Goal: Task Accomplishment & Management: Manage account settings

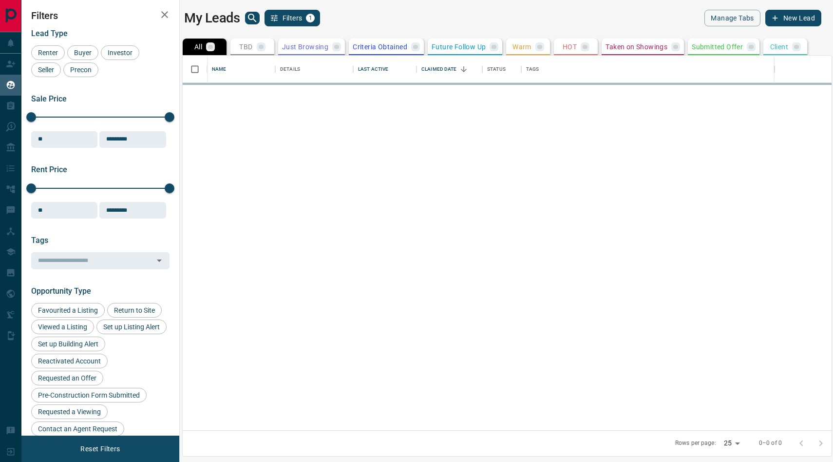
scroll to position [374, 649]
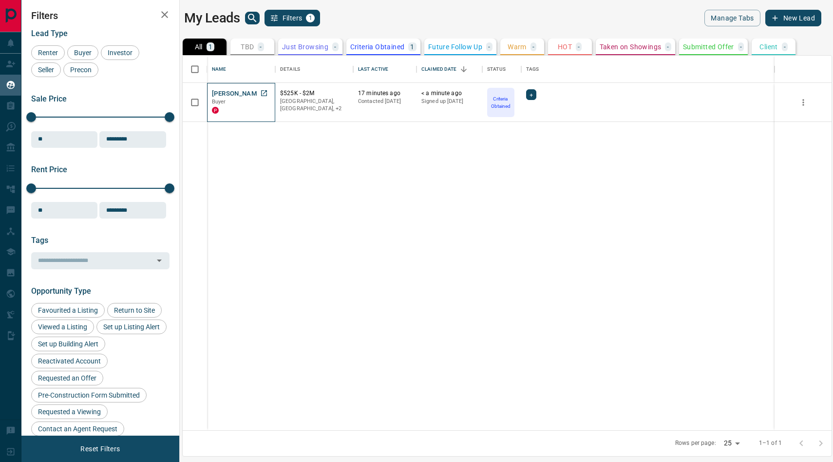
click at [252, 113] on div "P" at bounding box center [241, 110] width 58 height 8
click at [285, 146] on div "[PERSON_NAME] Buyer P $525K - $2[GEOGRAPHIC_DATA], +2 17 minutes ago Contacted …" at bounding box center [507, 256] width 649 height 347
click at [241, 92] on button "[PERSON_NAME]" at bounding box center [237, 93] width 51 height 9
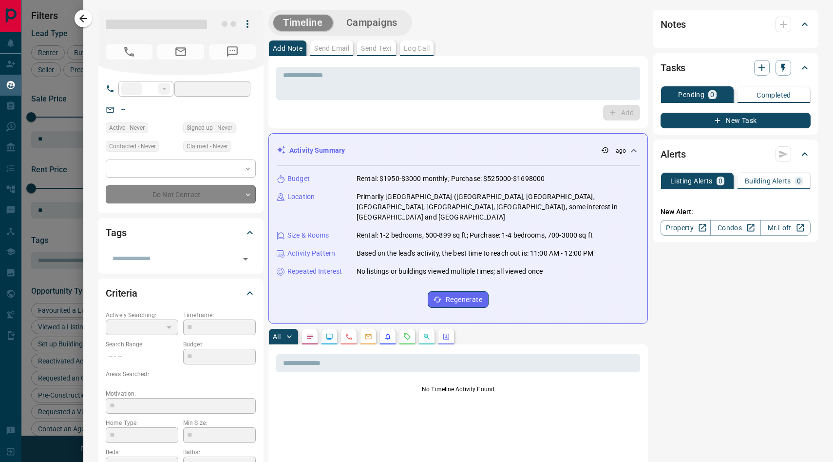
type input "**"
type input "**********"
type input "*"
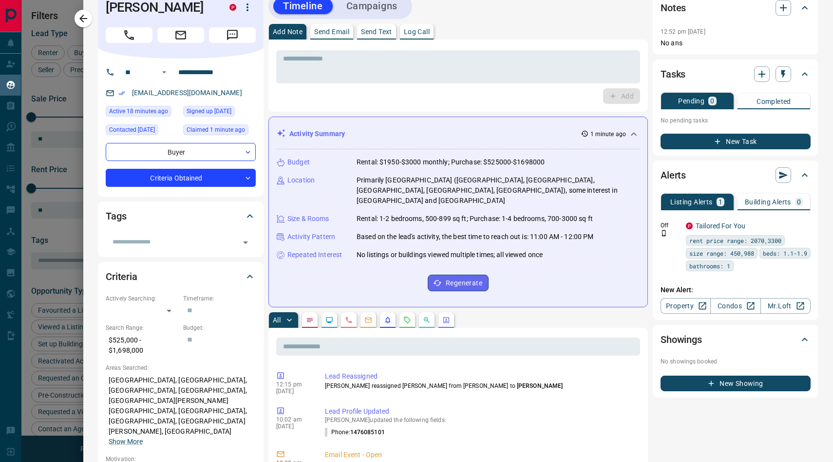
scroll to position [0, 0]
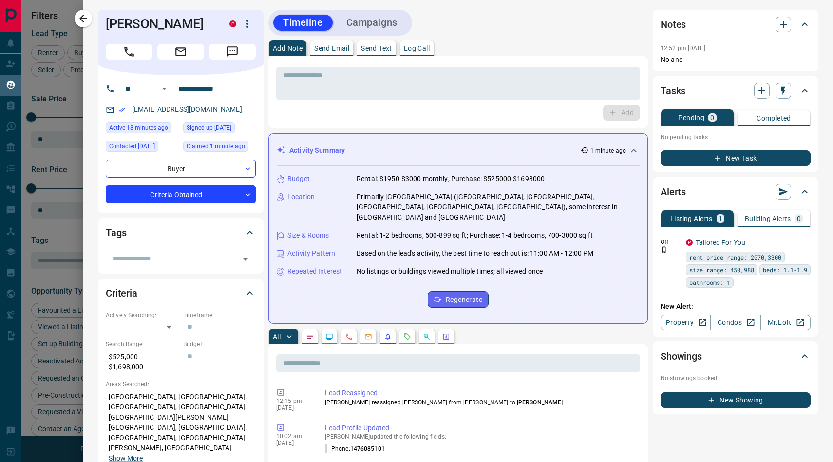
click at [252, 21] on icon "button" at bounding box center [248, 24] width 12 height 12
click at [185, 86] on div at bounding box center [416, 231] width 833 height 462
click at [185, 86] on input "**********" at bounding box center [212, 89] width 76 height 16
click at [148, 174] on body "Lead Transfers Claim Leads My Leads Tasks Opportunities Deals Campaigns Automat…" at bounding box center [416, 224] width 833 height 449
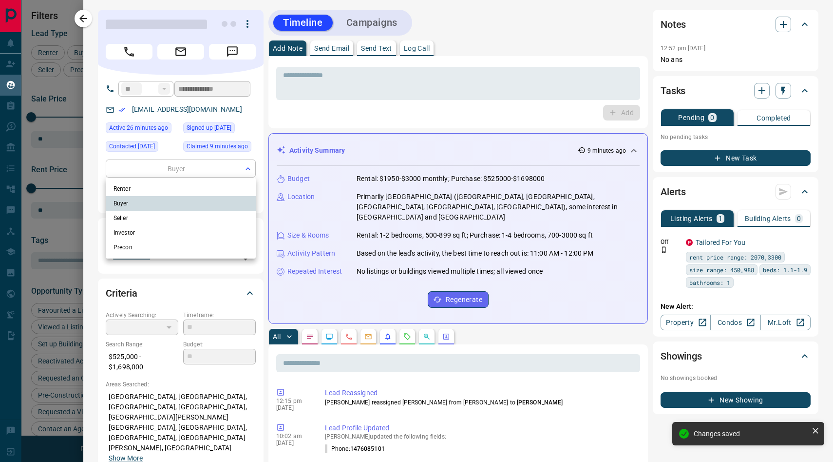
type input "**********"
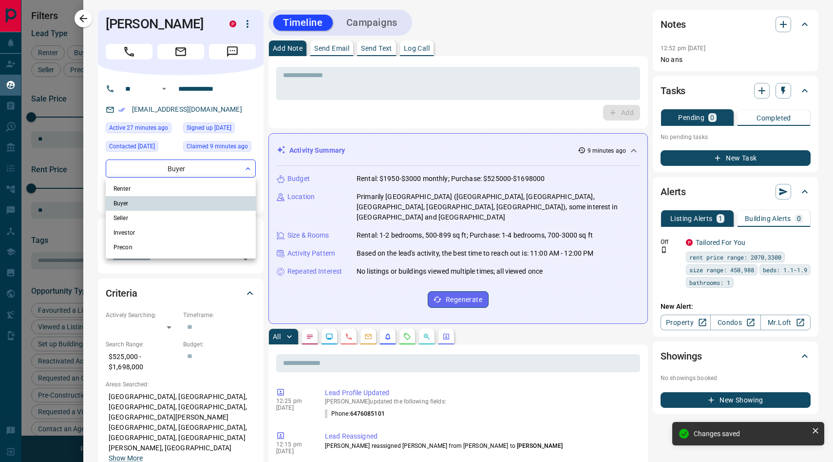
click at [161, 162] on div at bounding box center [416, 231] width 833 height 462
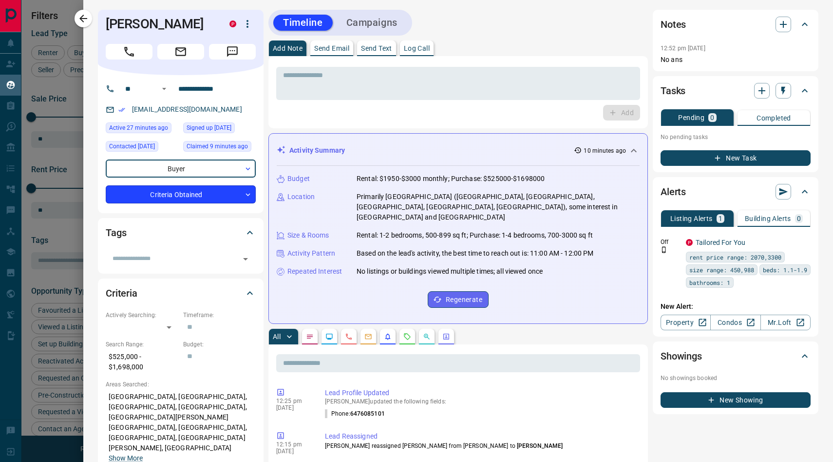
click at [215, 196] on body "Lead Transfers Claim Leads My Leads Tasks Opportunities Deals Campaigns Automat…" at bounding box center [416, 224] width 833 height 449
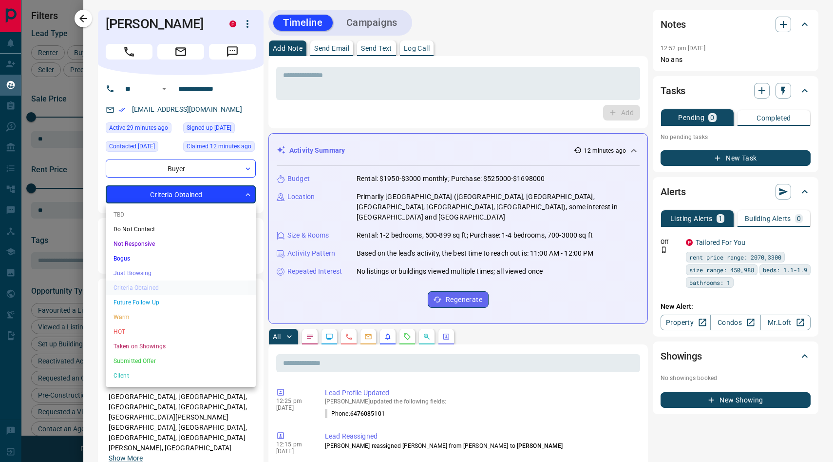
click at [197, 196] on div at bounding box center [416, 231] width 833 height 462
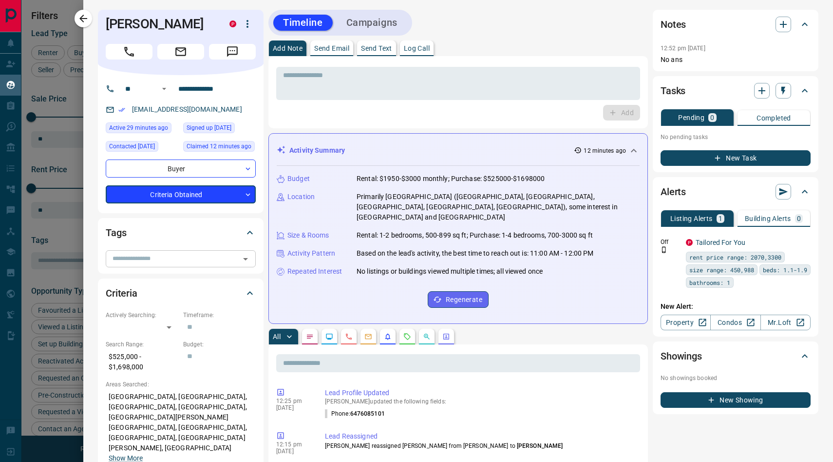
click at [160, 257] on input "text" at bounding box center [173, 258] width 128 height 11
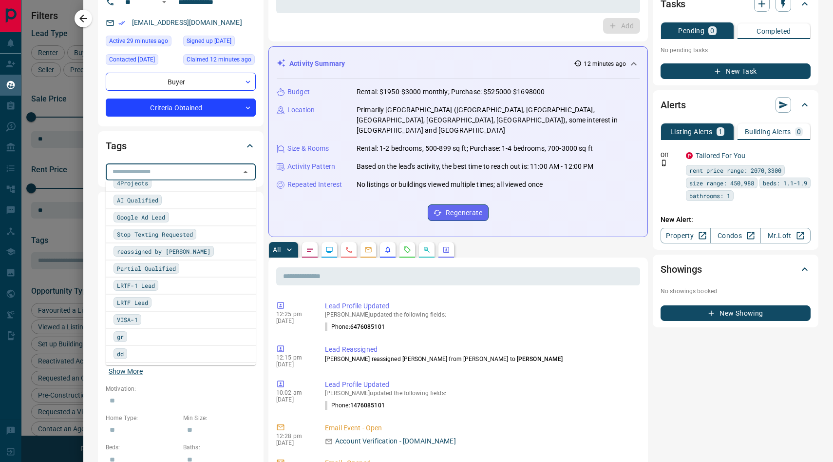
scroll to position [421, 0]
click at [198, 146] on div "Tags" at bounding box center [175, 146] width 138 height 16
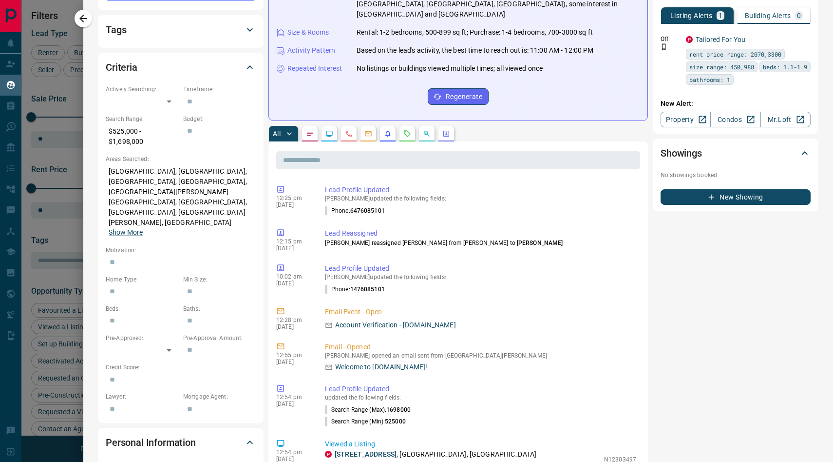
scroll to position [190, 0]
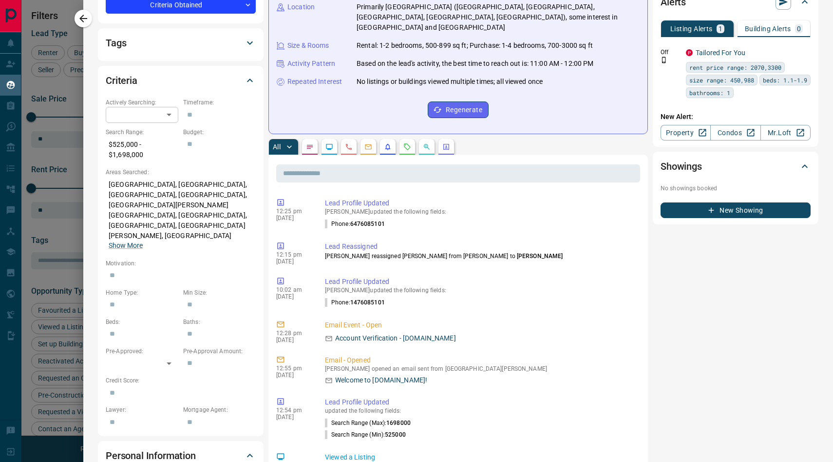
click at [146, 111] on body "Lead Transfers Claim Leads My Leads Tasks Opportunities Deals Campaigns Automat…" at bounding box center [416, 224] width 833 height 449
click at [156, 90] on div at bounding box center [416, 231] width 833 height 462
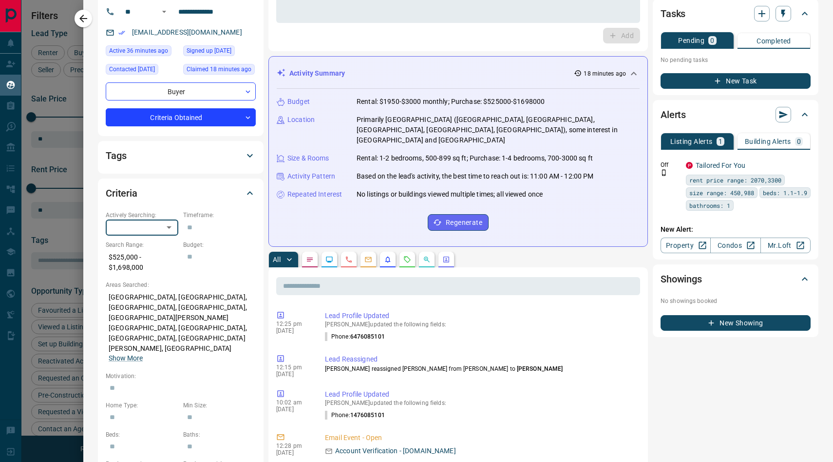
scroll to position [0, 0]
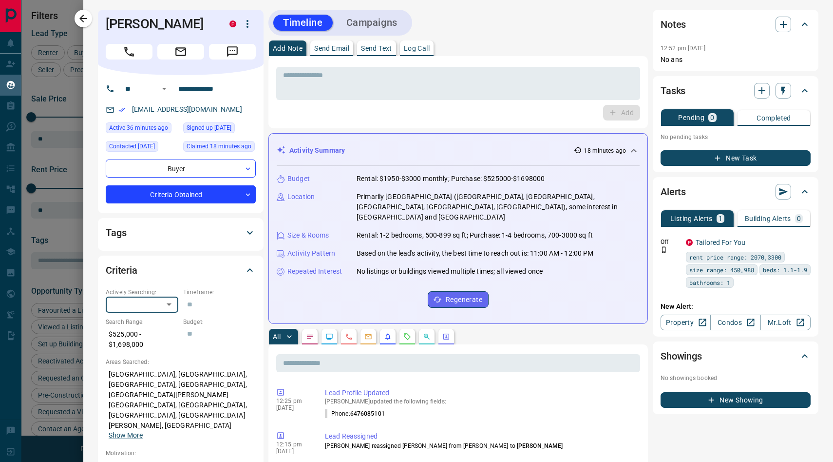
click at [389, 18] on button "Campaigns" at bounding box center [372, 23] width 71 height 16
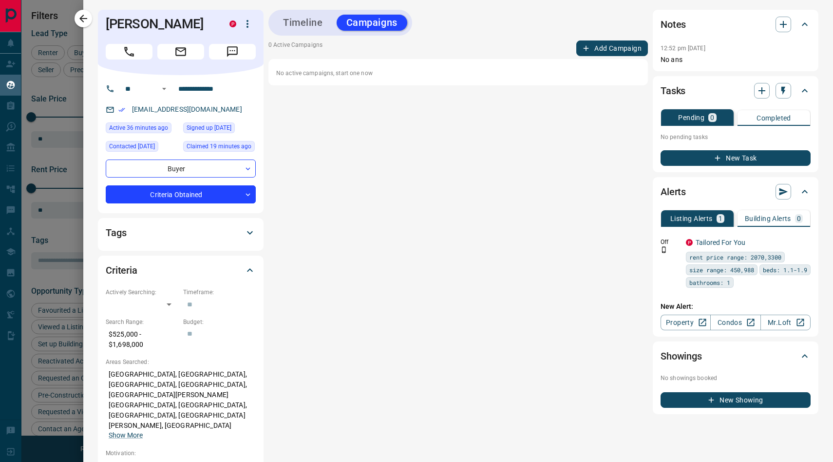
click at [314, 22] on button "Timeline" at bounding box center [302, 23] width 59 height 16
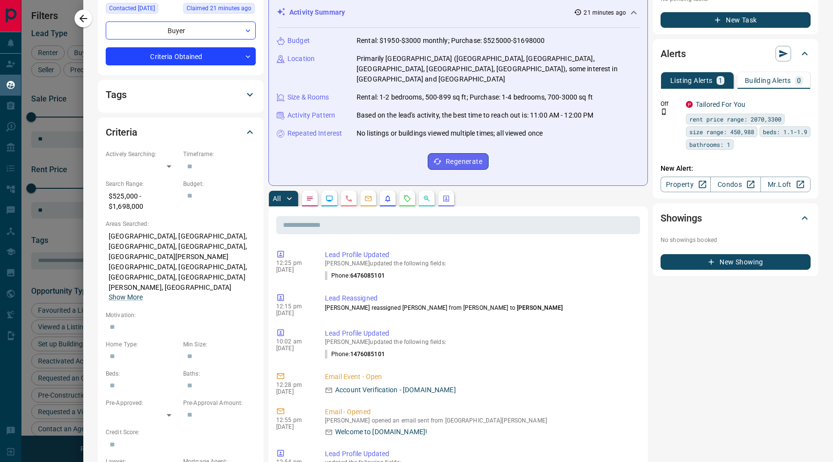
scroll to position [155, 0]
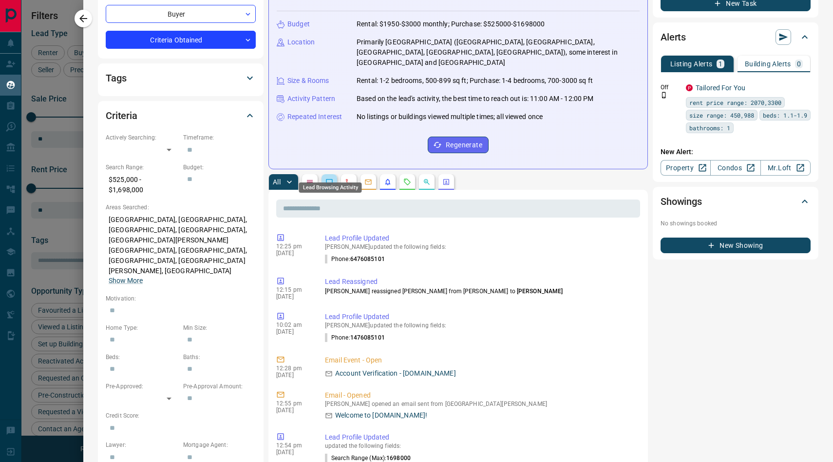
click at [329, 178] on icon "Lead Browsing Activity" at bounding box center [330, 182] width 8 height 8
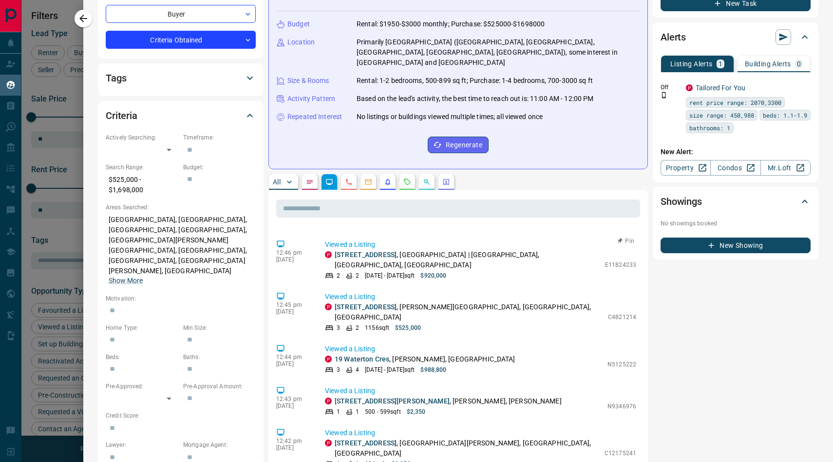
scroll to position [142, 0]
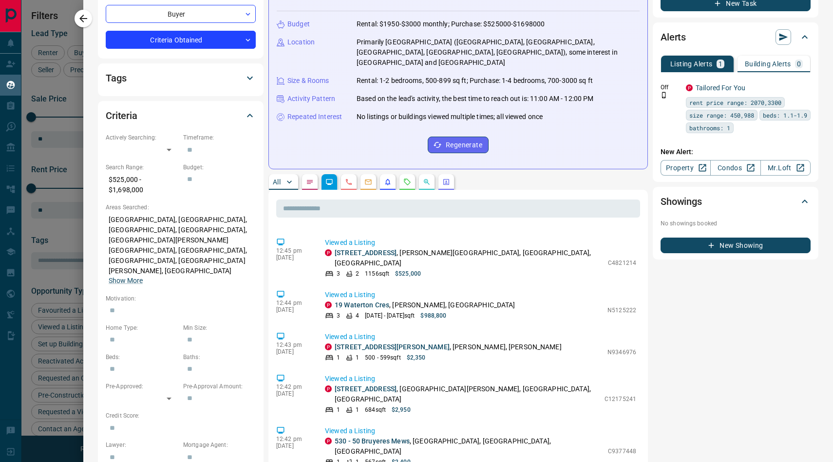
click at [351, 177] on button "button" at bounding box center [349, 182] width 16 height 16
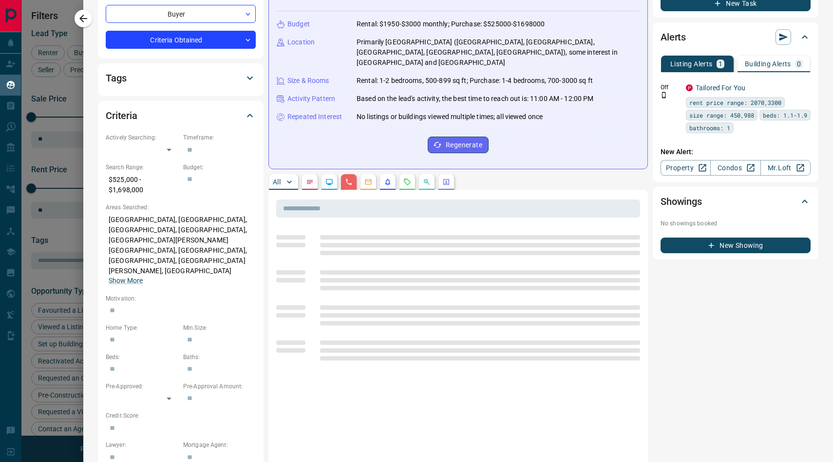
scroll to position [0, 0]
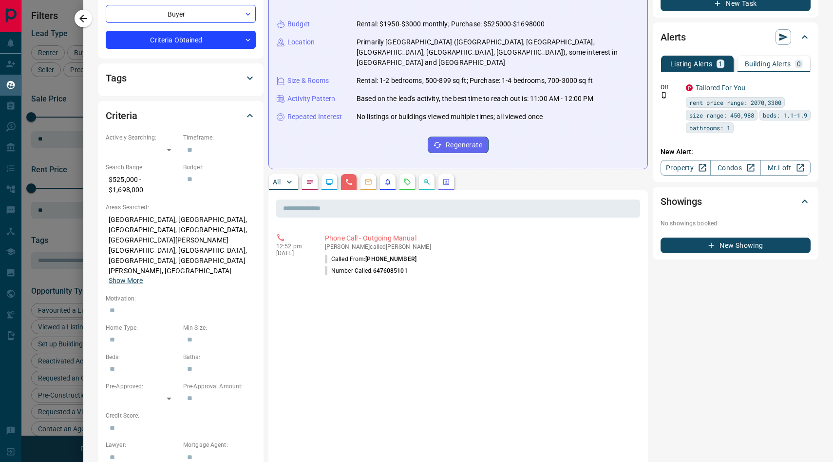
click at [455, 174] on div "All" at bounding box center [459, 182] width 380 height 16
click at [454, 174] on button "button" at bounding box center [447, 182] width 16 height 16
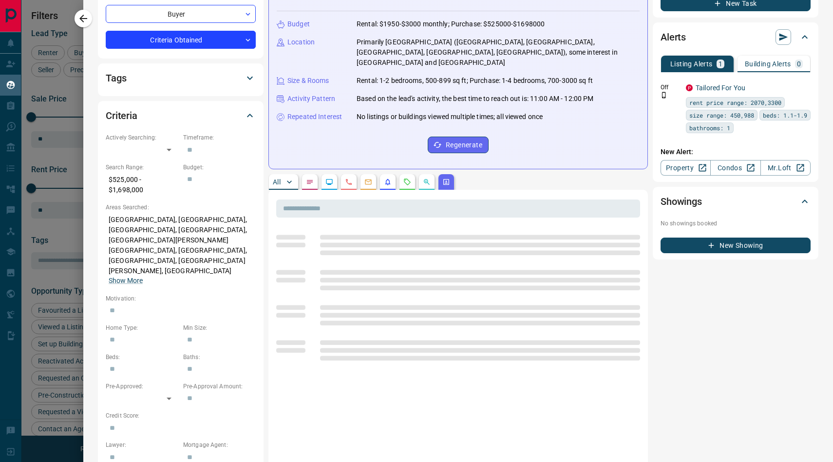
click at [453, 174] on button "button" at bounding box center [447, 182] width 16 height 16
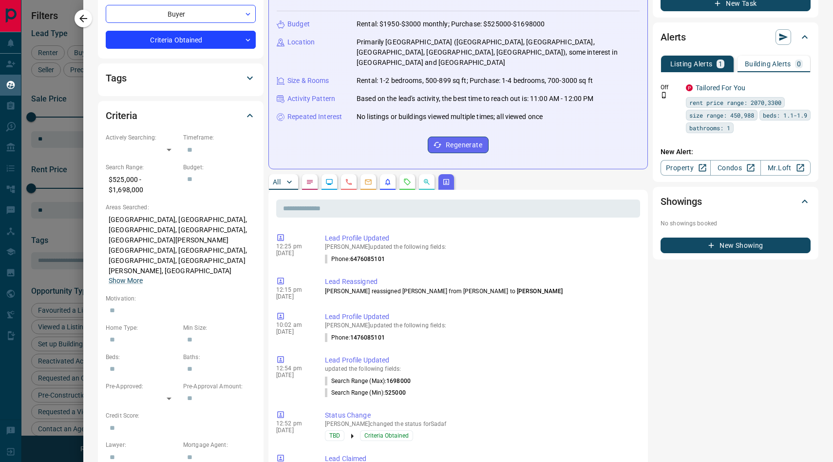
click at [63, 160] on div at bounding box center [416, 231] width 833 height 462
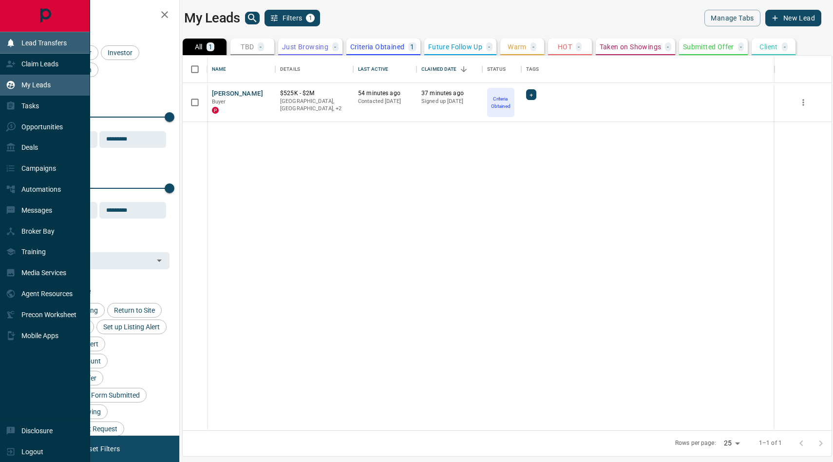
click at [23, 47] on div "Lead Transfers" at bounding box center [36, 43] width 61 height 16
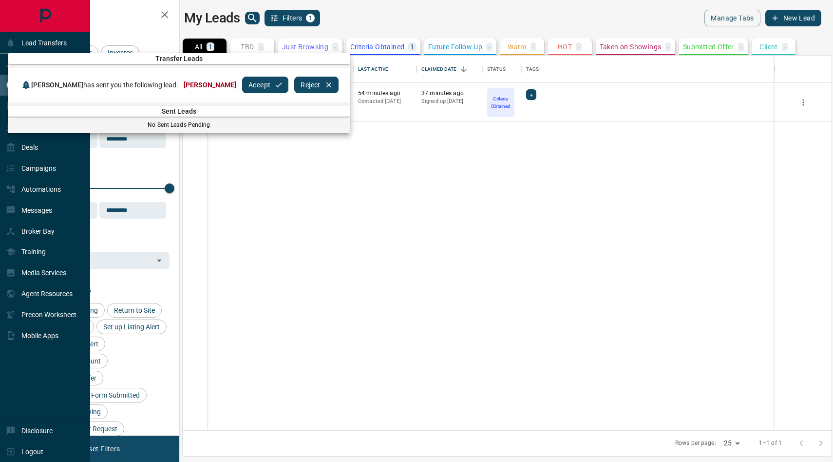
click at [245, 90] on button "Accept" at bounding box center [265, 85] width 46 height 17
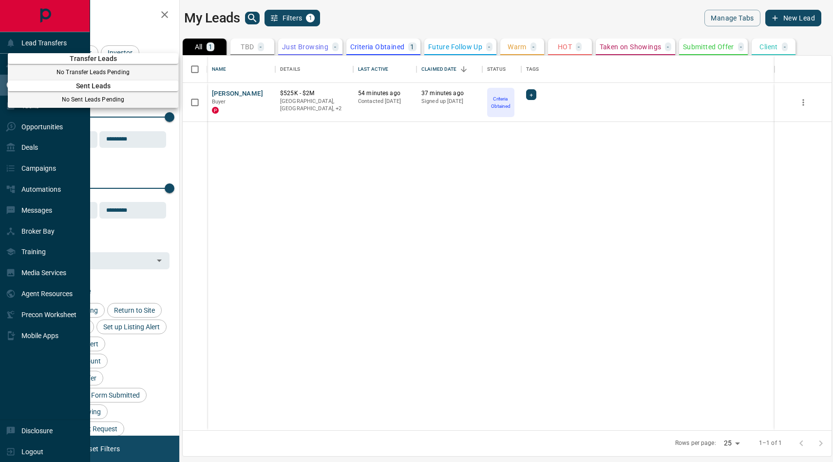
click at [201, 223] on div at bounding box center [416, 231] width 833 height 462
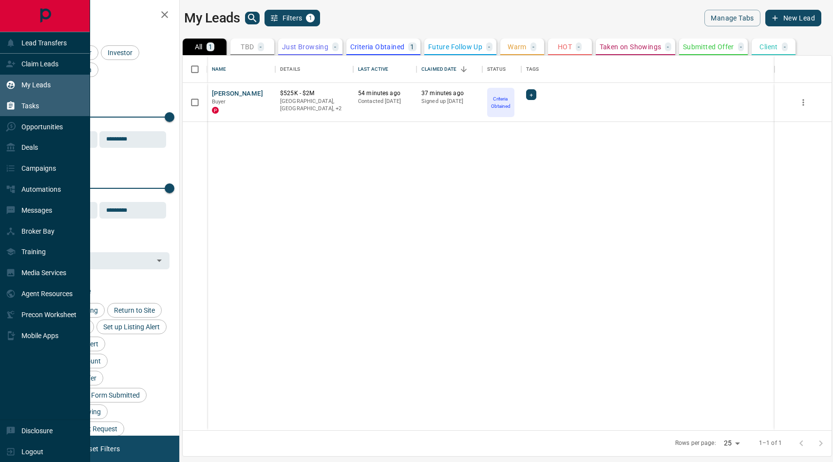
click at [29, 108] on p "Tasks" at bounding box center [30, 106] width 18 height 8
